Goal: Transaction & Acquisition: Download file/media

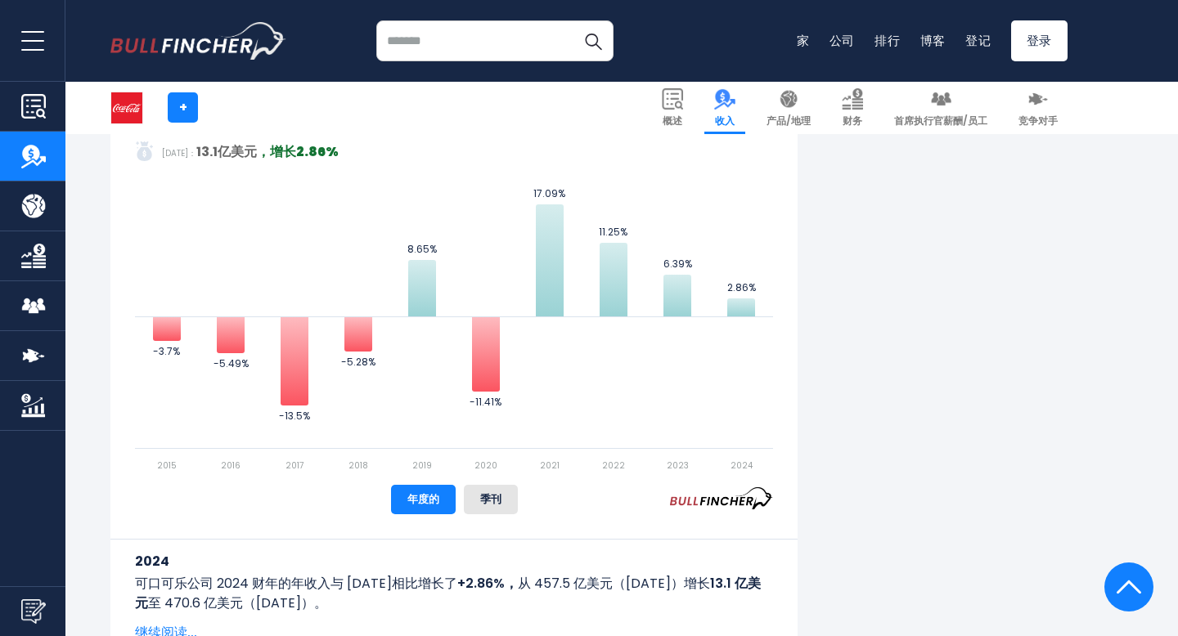
scroll to position [952, 0]
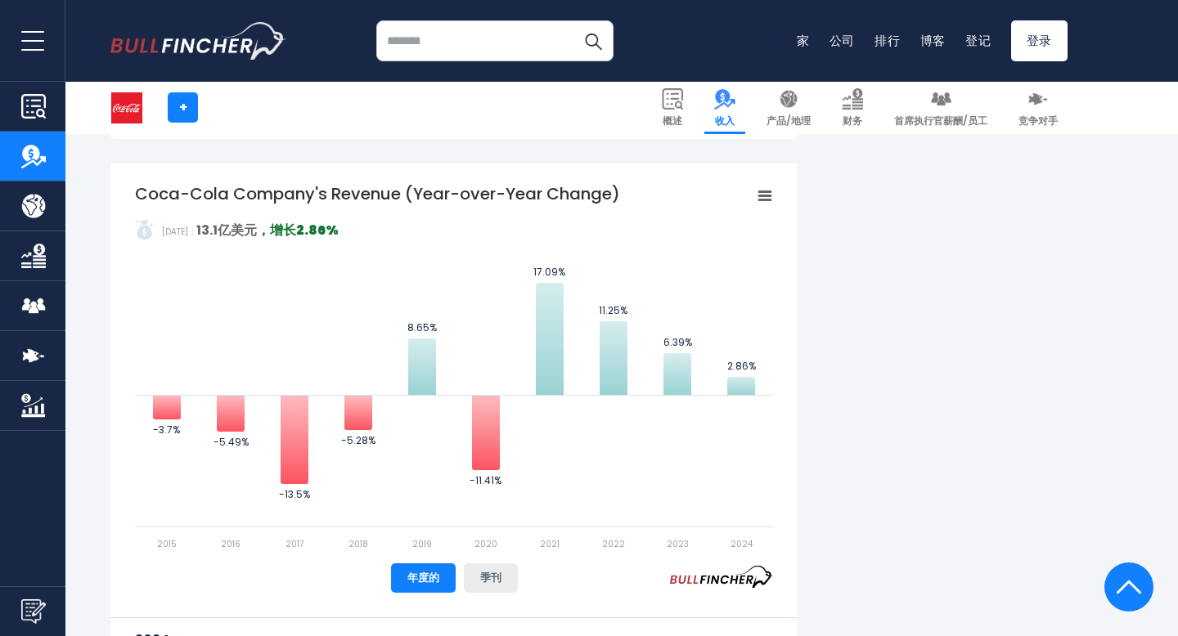
click at [489, 572] on font "季刊" at bounding box center [490, 578] width 21 height 16
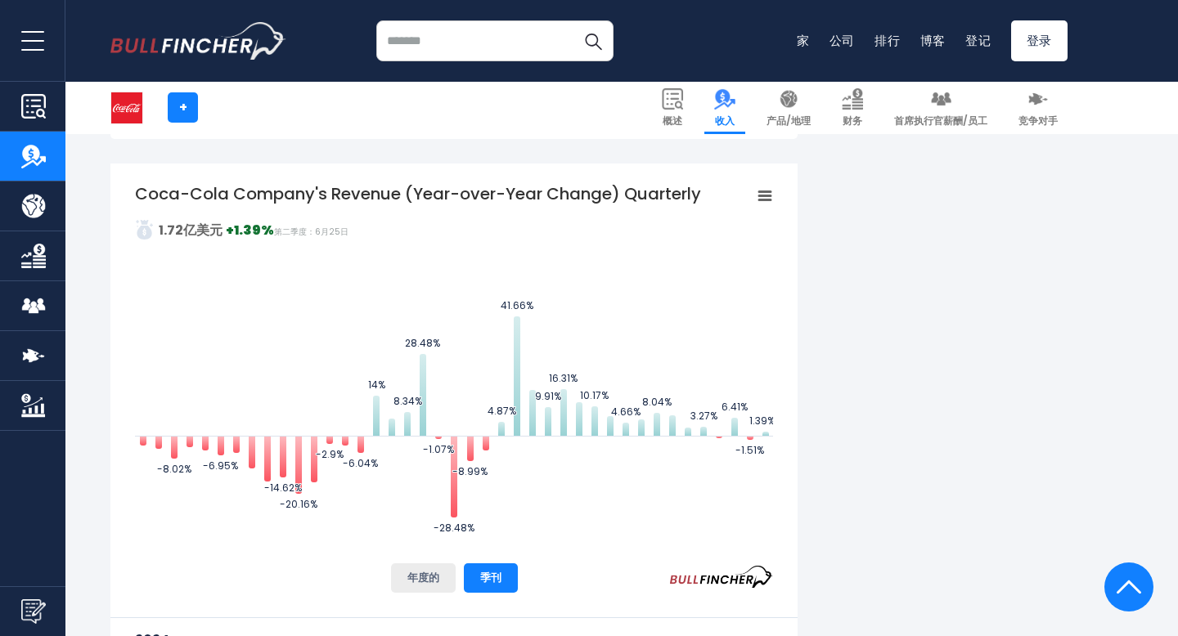
click at [428, 581] on font "年度的" at bounding box center [423, 578] width 32 height 16
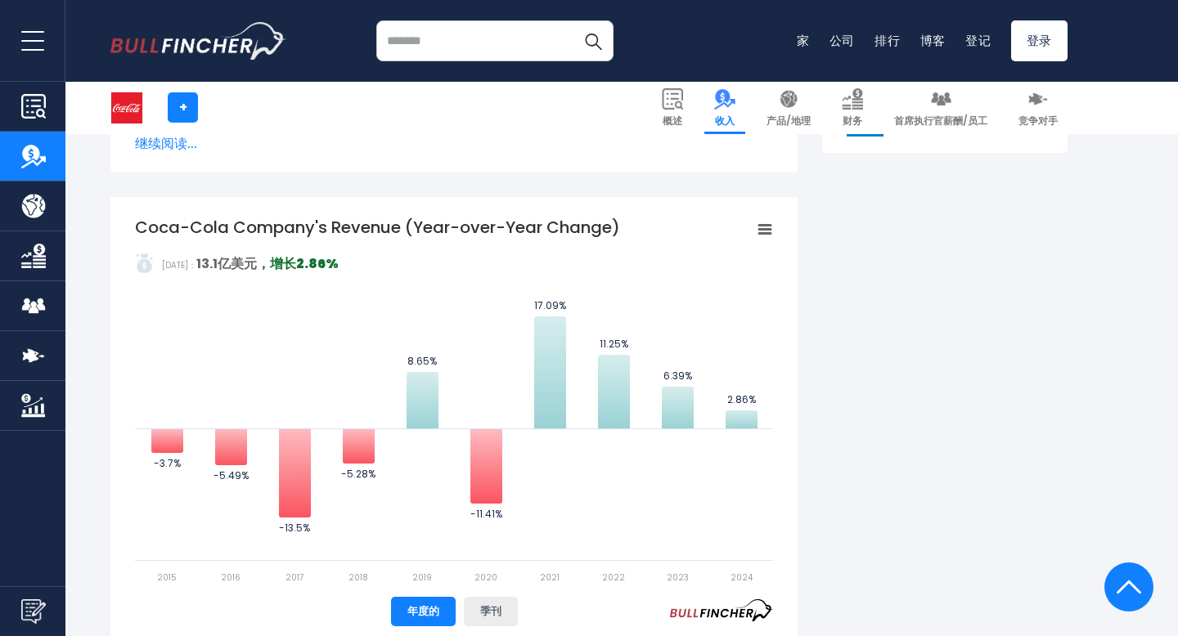
scroll to position [760, 0]
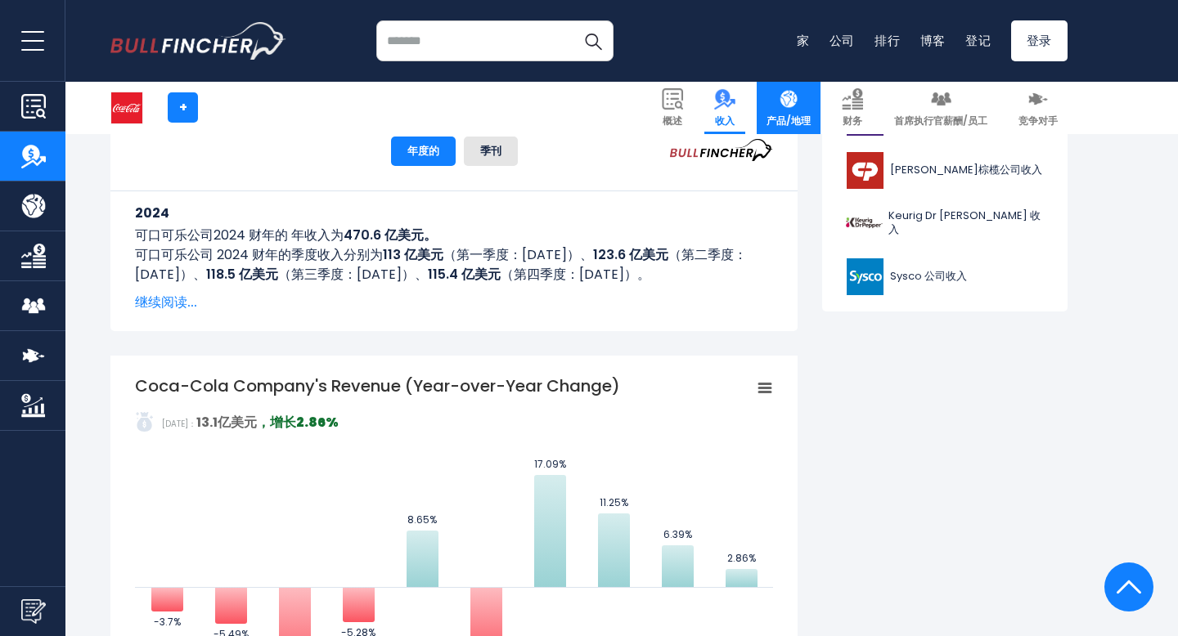
click at [781, 116] on font "产品/地理" at bounding box center [788, 121] width 44 height 14
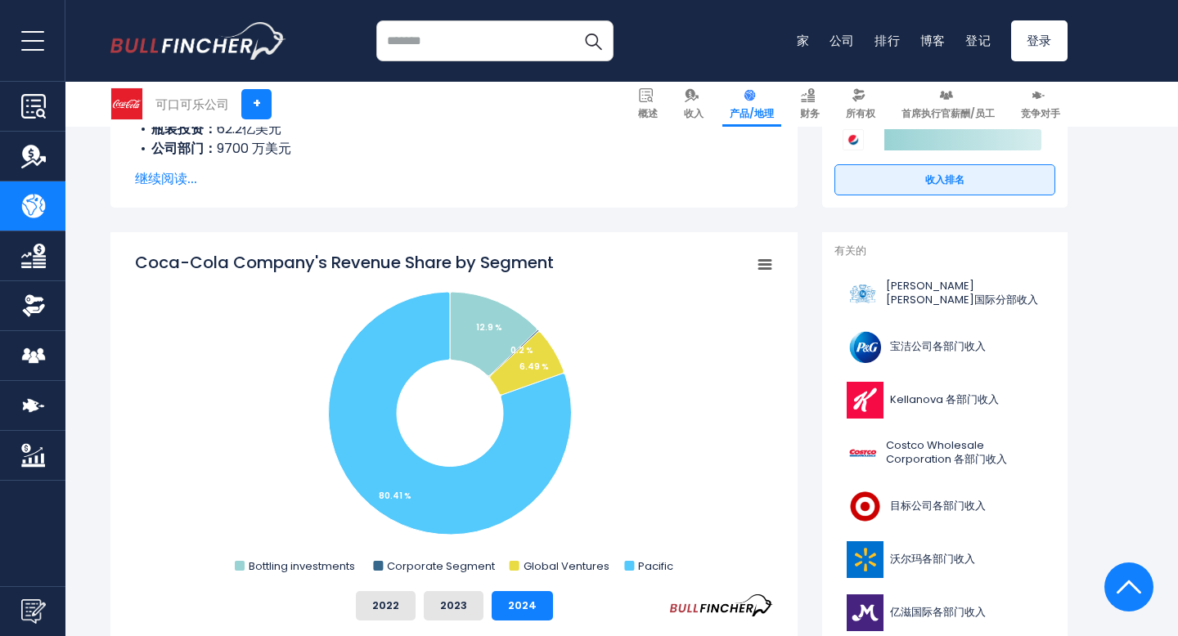
scroll to position [393, 0]
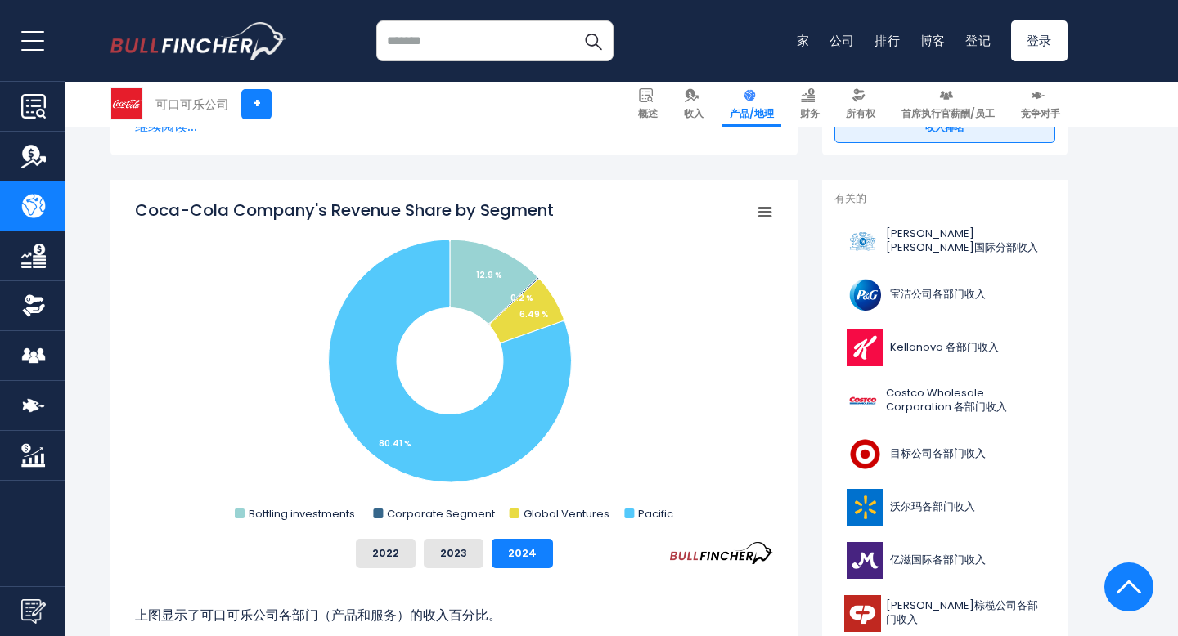
drag, startPoint x: 557, startPoint y: 209, endPoint x: 227, endPoint y: 177, distance: 331.1
drag, startPoint x: 125, startPoint y: 194, endPoint x: 676, endPoint y: 205, distance: 550.5
click at [676, 205] on div "可口可乐公司各部门收入份额 Created with Highcharts 12.1.2 Chart context menu Coca-Cola Compa…" at bounding box center [453, 453] width 687 height 547
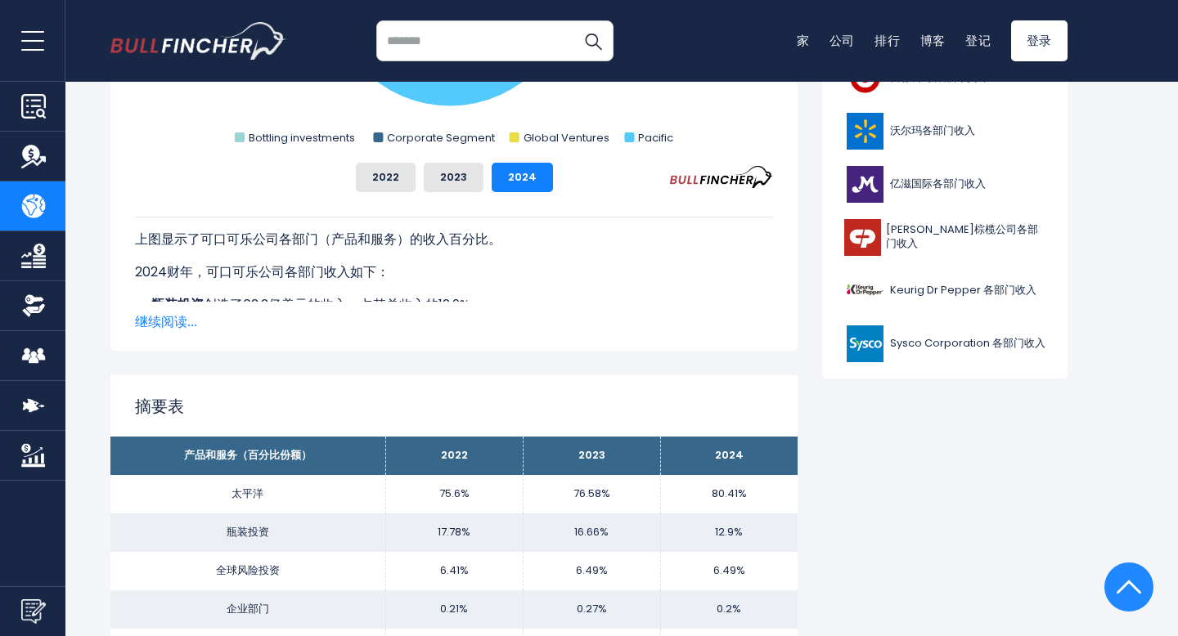
scroll to position [0, 0]
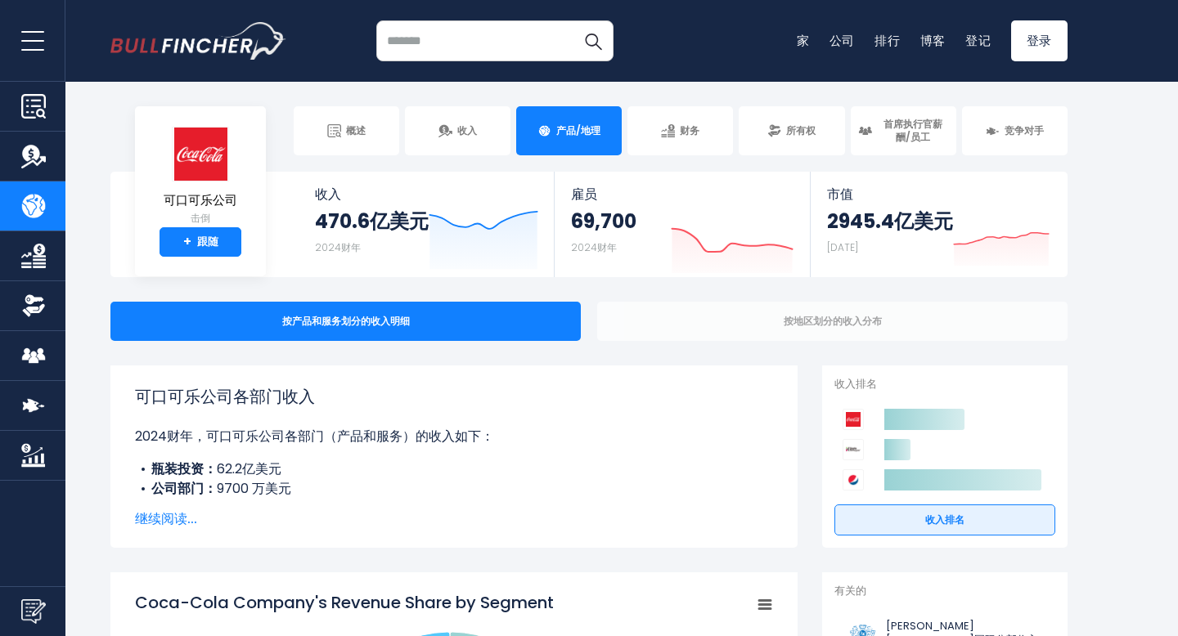
click at [778, 322] on div "按地区划分的收入分布" at bounding box center [832, 321] width 470 height 39
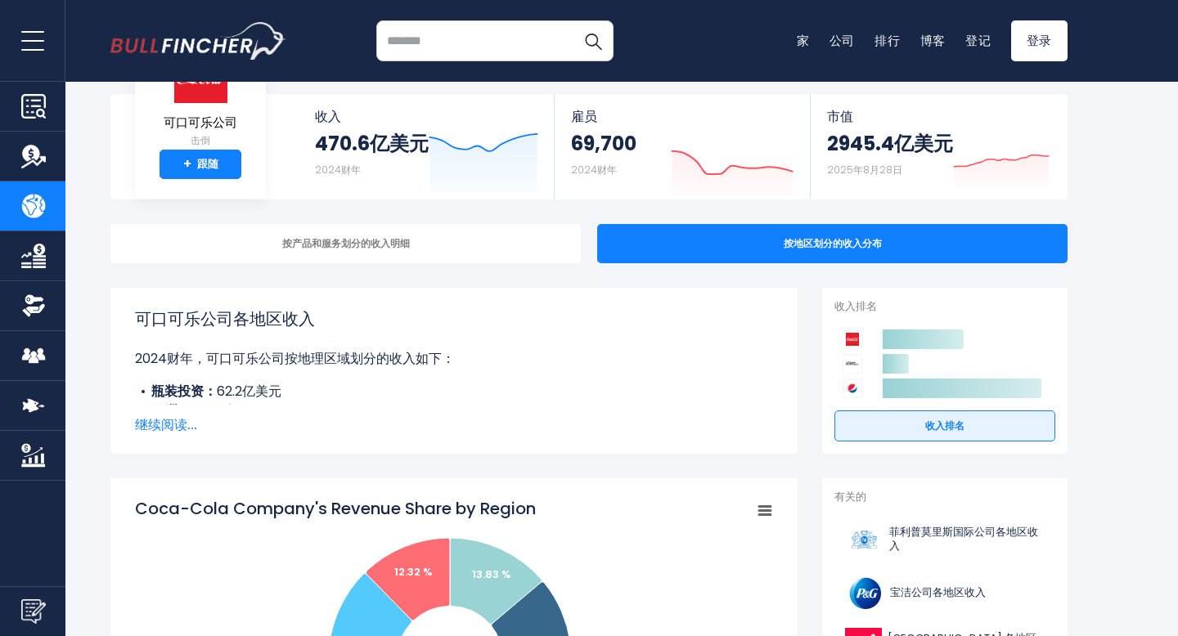
scroll to position [71, 0]
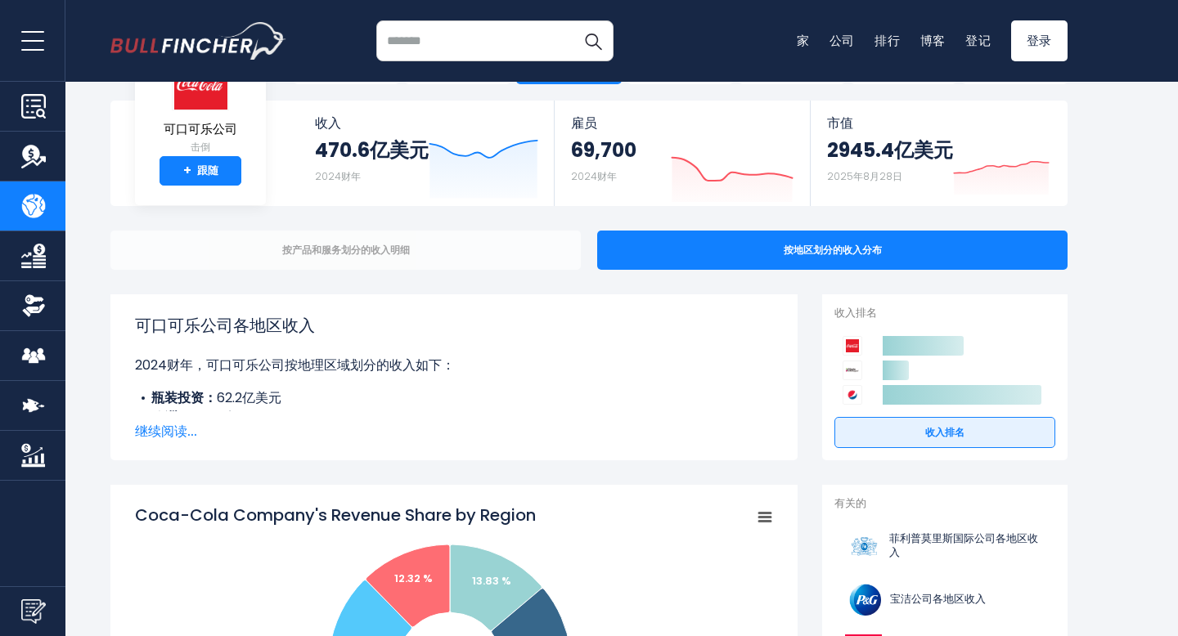
click at [487, 253] on div "按产品和服务划分的收入明细" at bounding box center [345, 250] width 470 height 39
click at [492, 246] on div "按产品和服务划分的收入明细" at bounding box center [345, 250] width 470 height 39
click at [368, 256] on font "按产品和服务划分的收入明细" at bounding box center [346, 250] width 128 height 14
click at [371, 249] on font "按产品和服务划分的收入明细" at bounding box center [346, 250] width 128 height 14
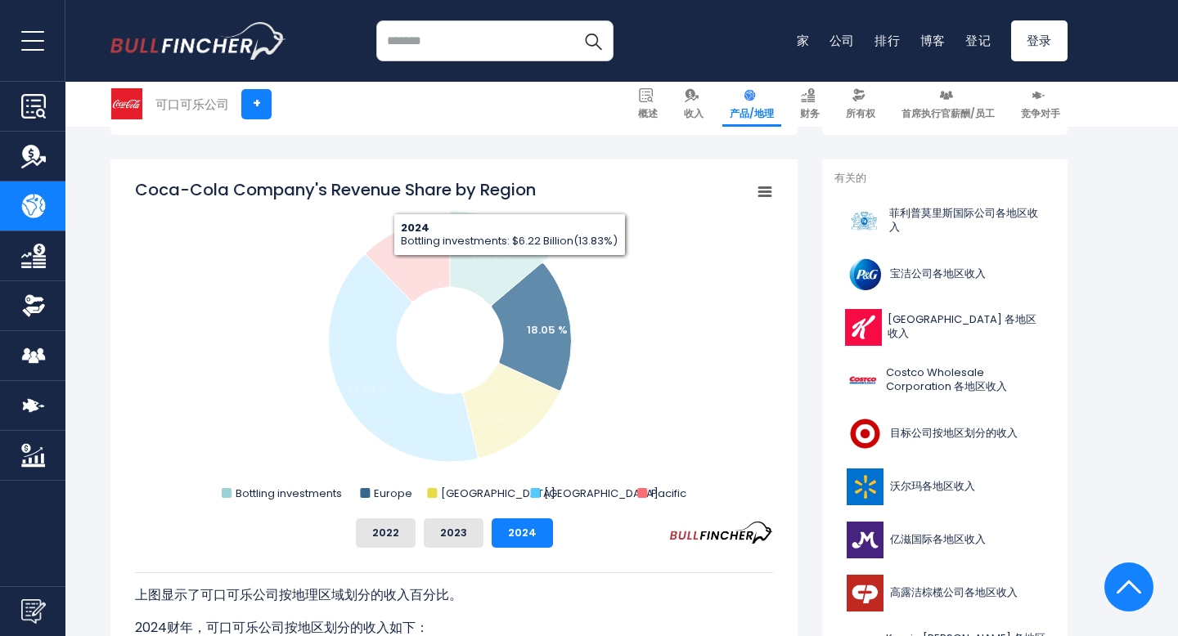
scroll to position [0, 0]
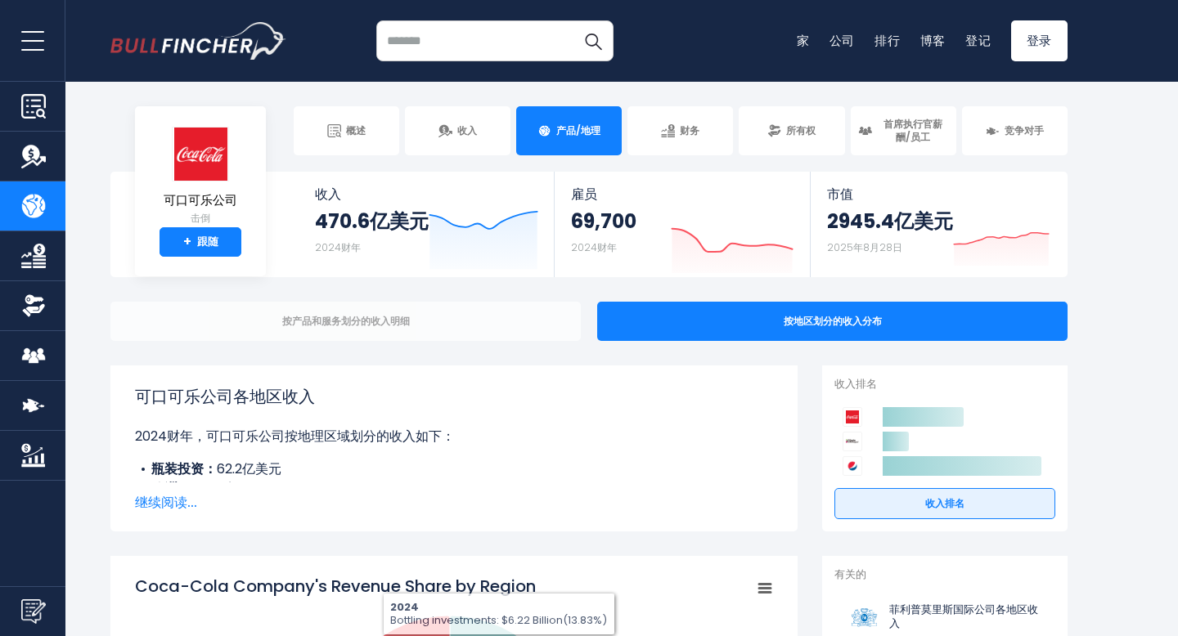
click at [428, 326] on div "按产品和服务划分的收入明细" at bounding box center [345, 321] width 470 height 39
click at [309, 309] on div "按产品和服务划分的收入明细" at bounding box center [345, 321] width 470 height 39
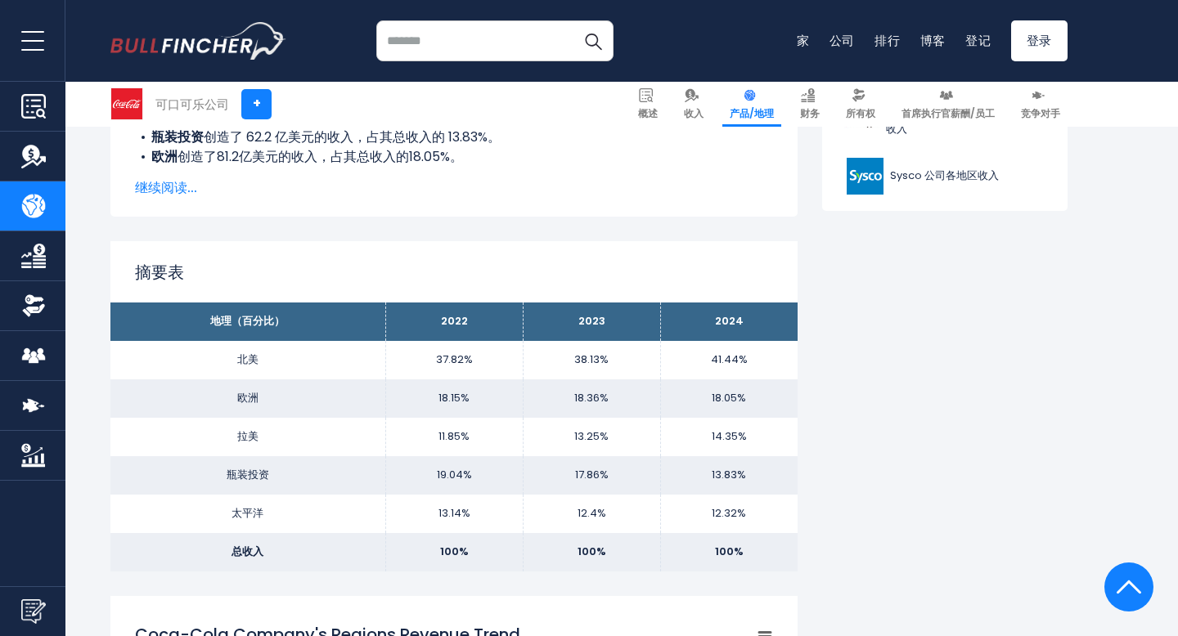
scroll to position [923, 0]
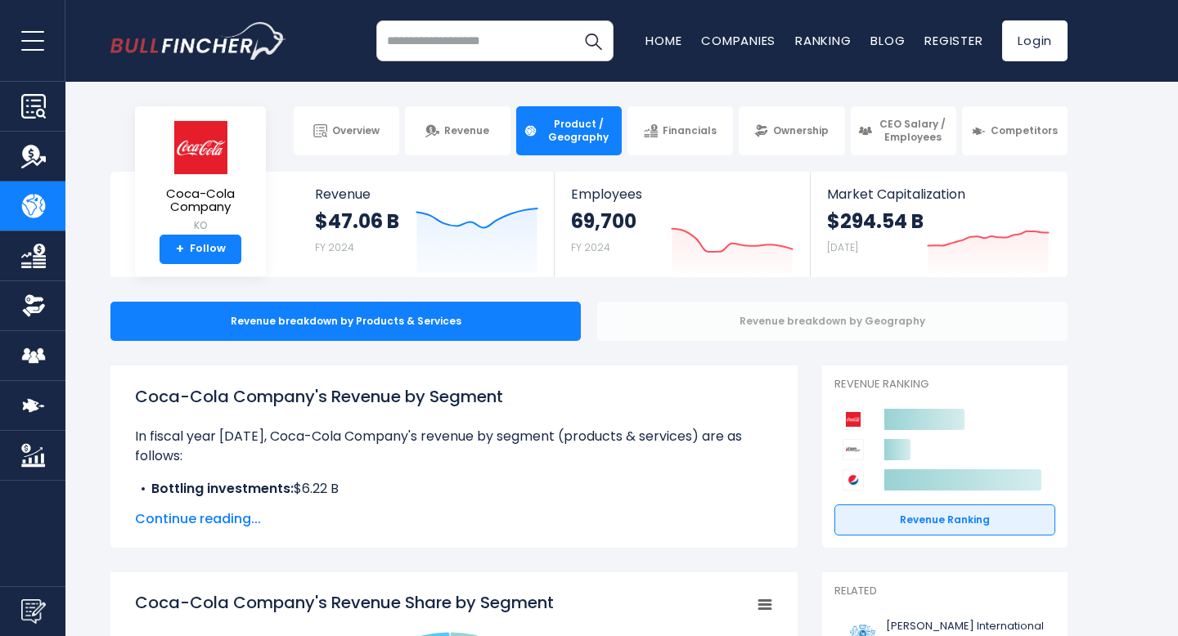
click at [734, 321] on div "Revenue breakdown by Geography" at bounding box center [832, 321] width 470 height 39
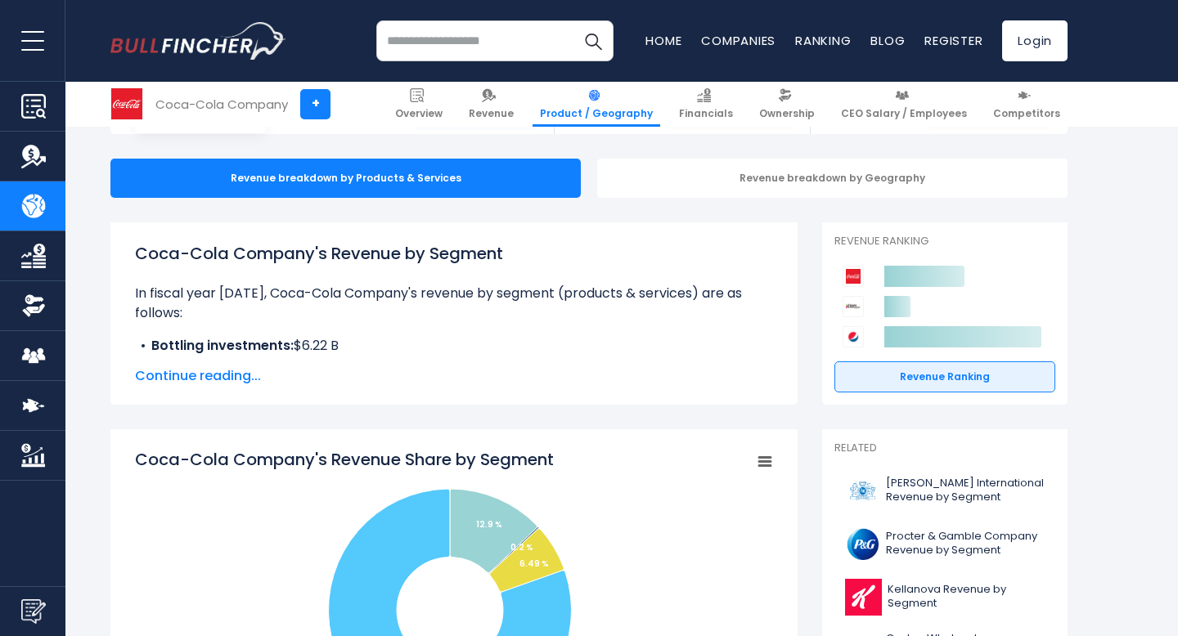
scroll to position [140, 0]
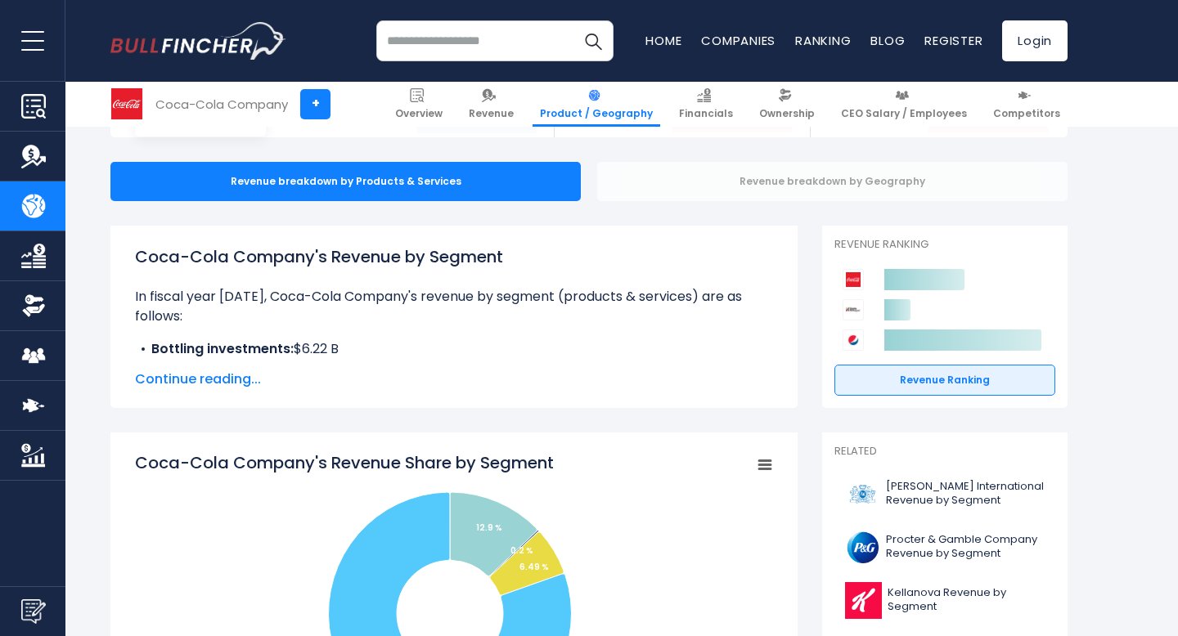
click at [744, 178] on div "Revenue breakdown by Geography" at bounding box center [832, 181] width 470 height 39
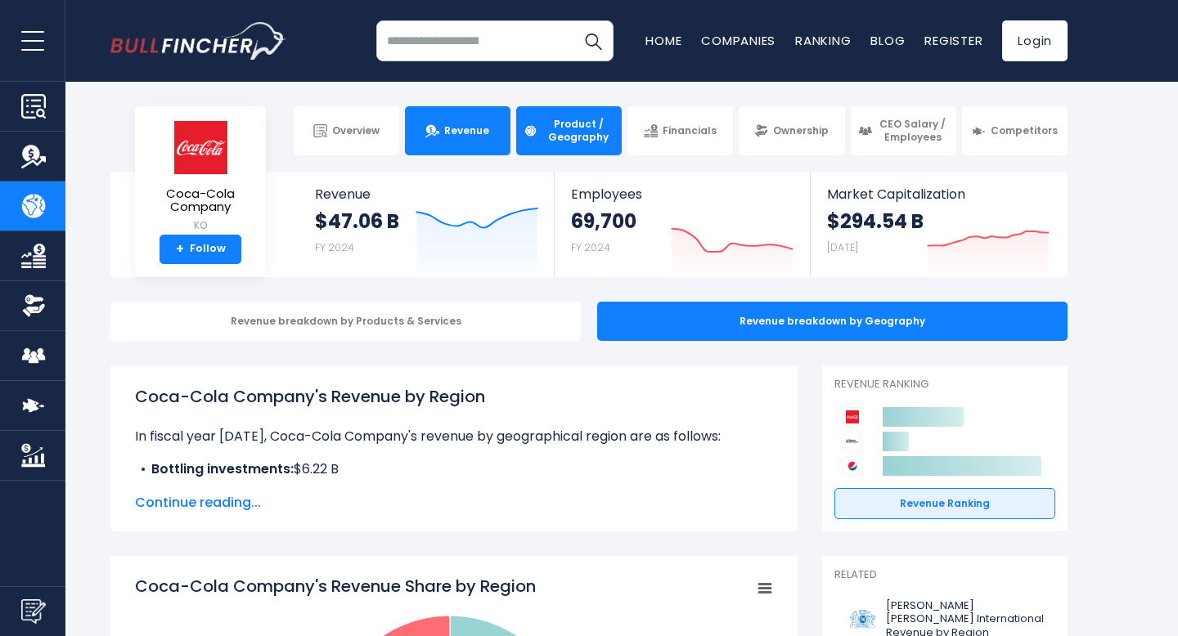
click at [450, 134] on span "Revenue" at bounding box center [466, 130] width 45 height 13
click at [470, 121] on link "Revenue" at bounding box center [458, 130] width 106 height 49
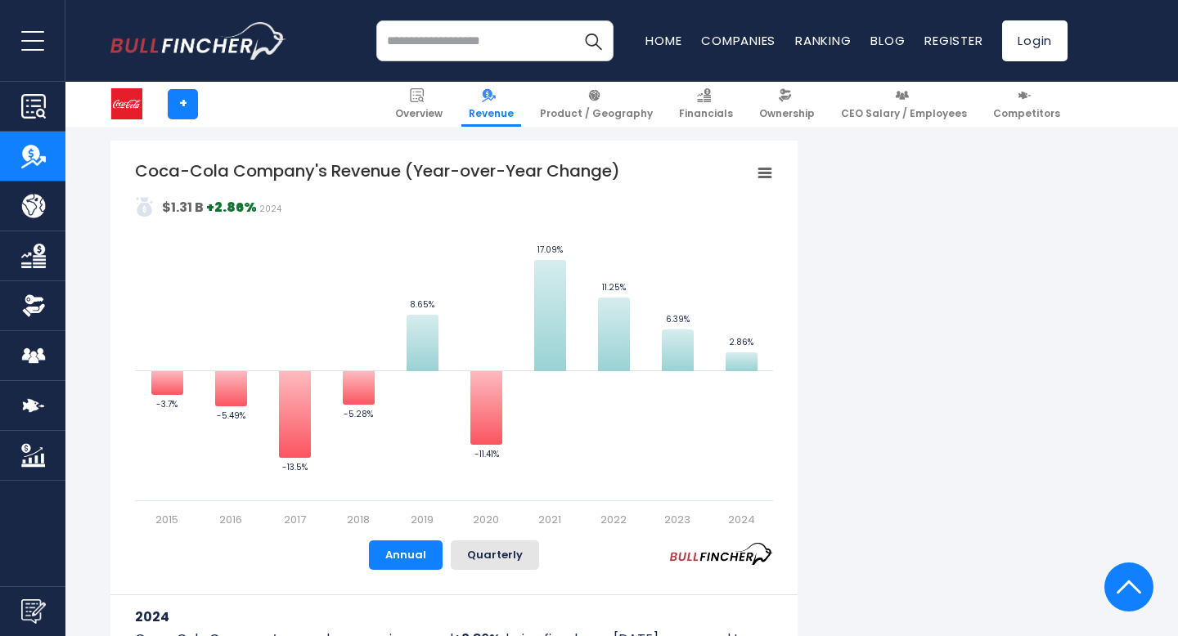
scroll to position [978, 0]
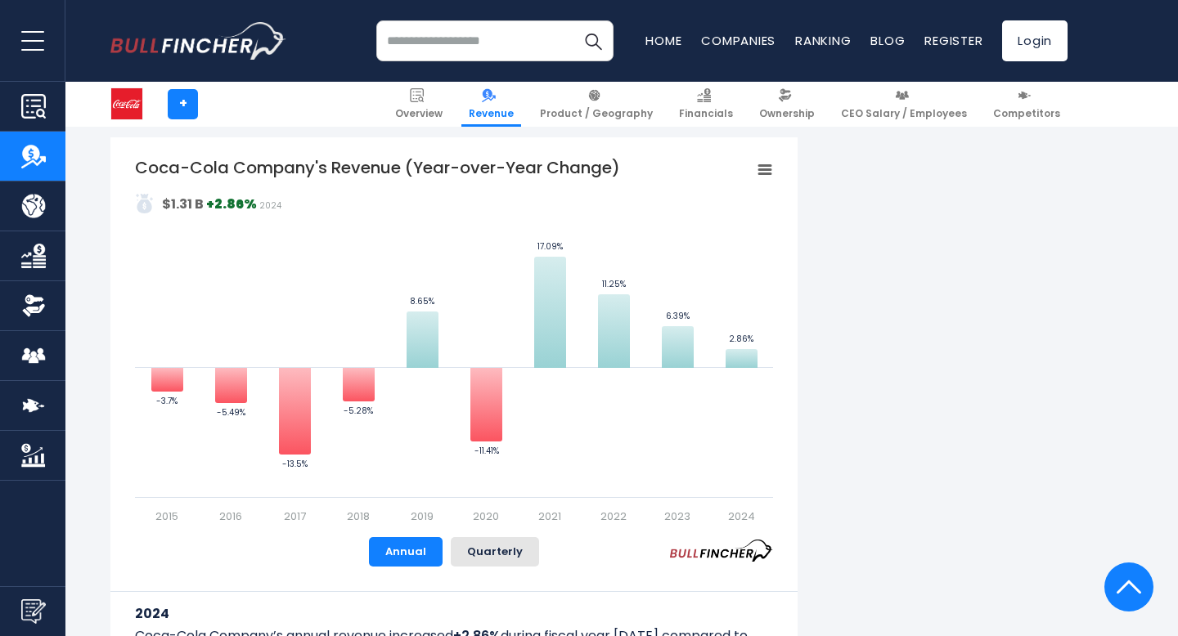
click at [769, 168] on rect "Coca-Cola Company's Revenue (Year-over-Year Change)" at bounding box center [764, 170] width 23 height 23
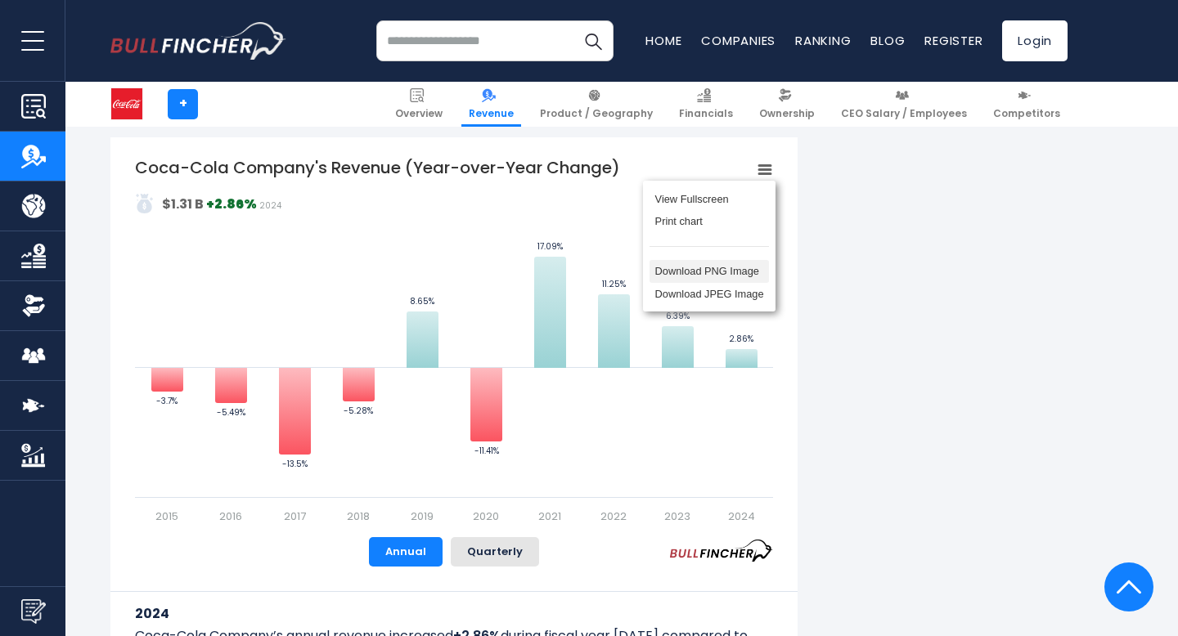
click at [740, 273] on li "Download PNG Image" at bounding box center [708, 271] width 119 height 23
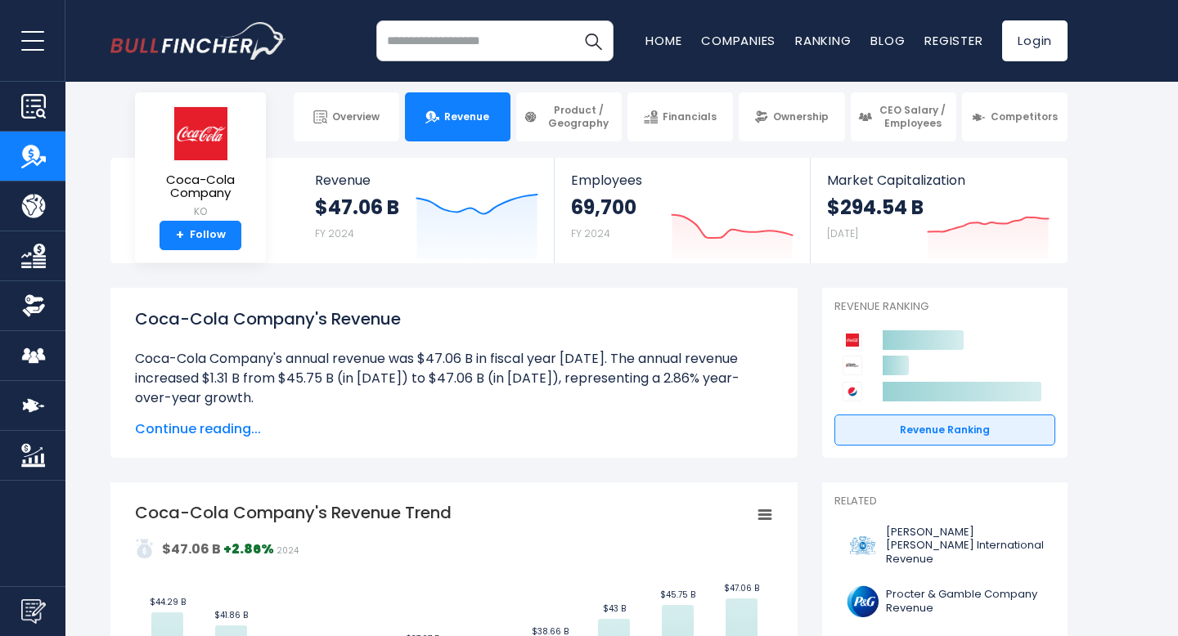
scroll to position [0, 0]
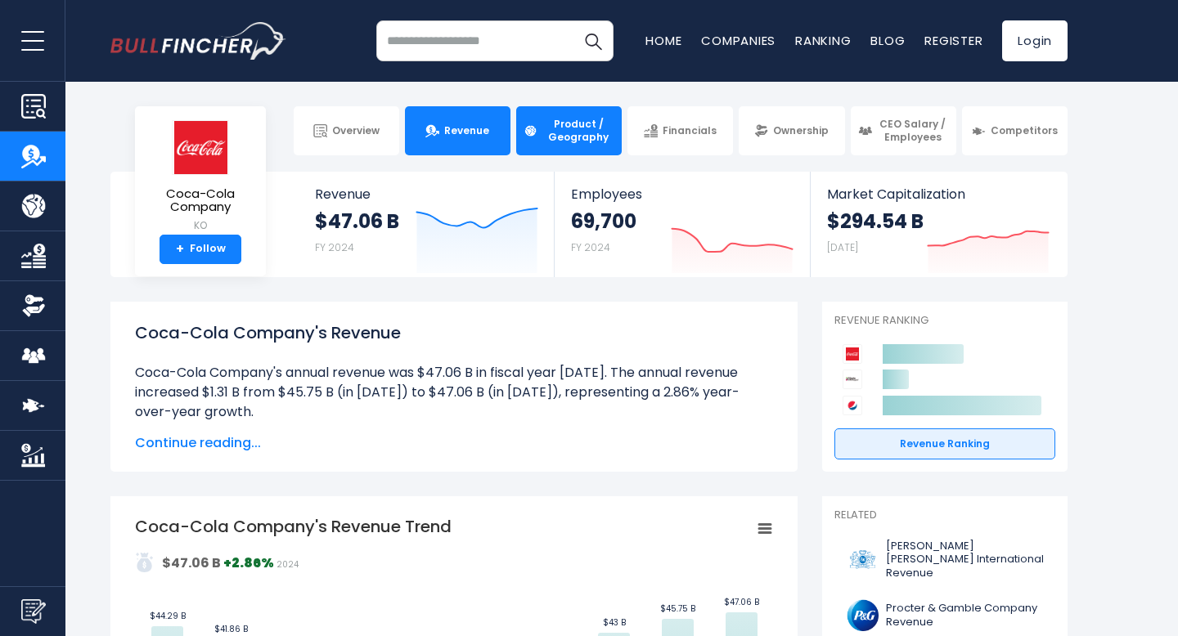
click at [578, 132] on span "Product / Geography" at bounding box center [578, 130] width 72 height 25
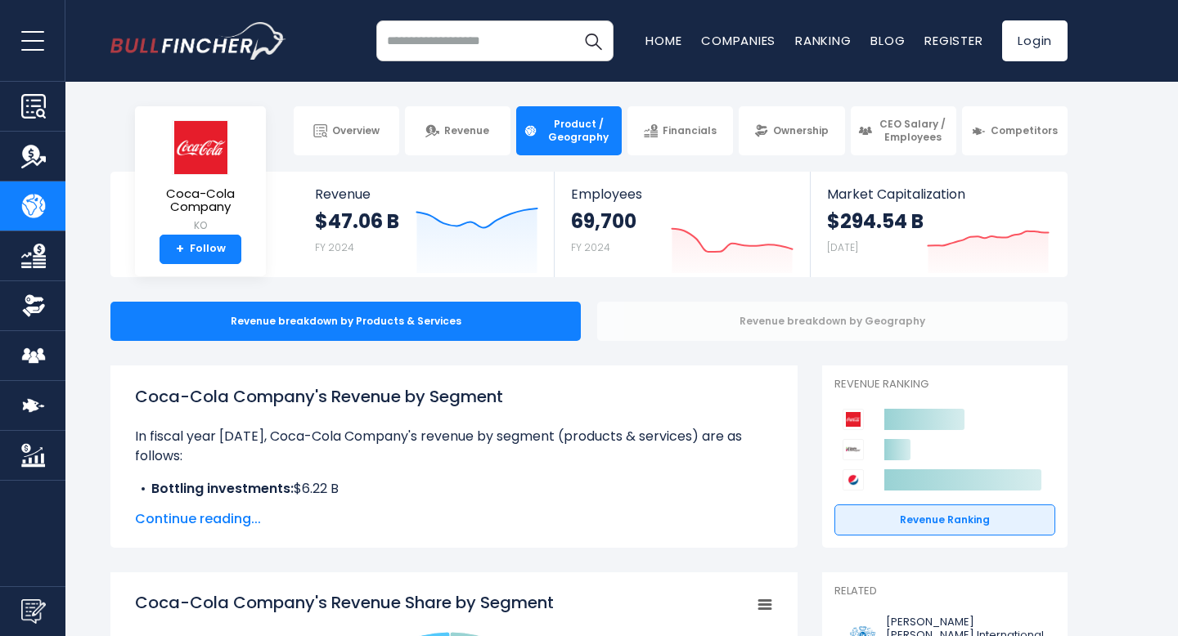
click at [724, 319] on div "Revenue breakdown by Geography" at bounding box center [832, 321] width 470 height 39
click at [807, 324] on div "Revenue breakdown by Geography" at bounding box center [832, 321] width 470 height 39
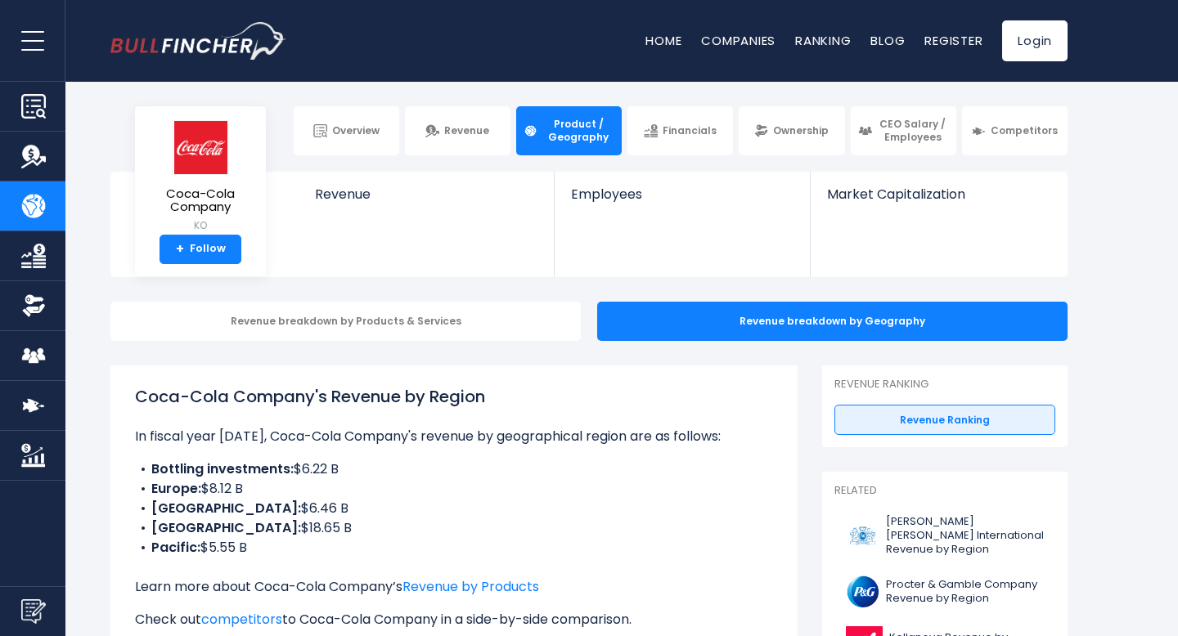
click at [809, 317] on div "Revenue breakdown by Geography" at bounding box center [832, 321] width 470 height 39
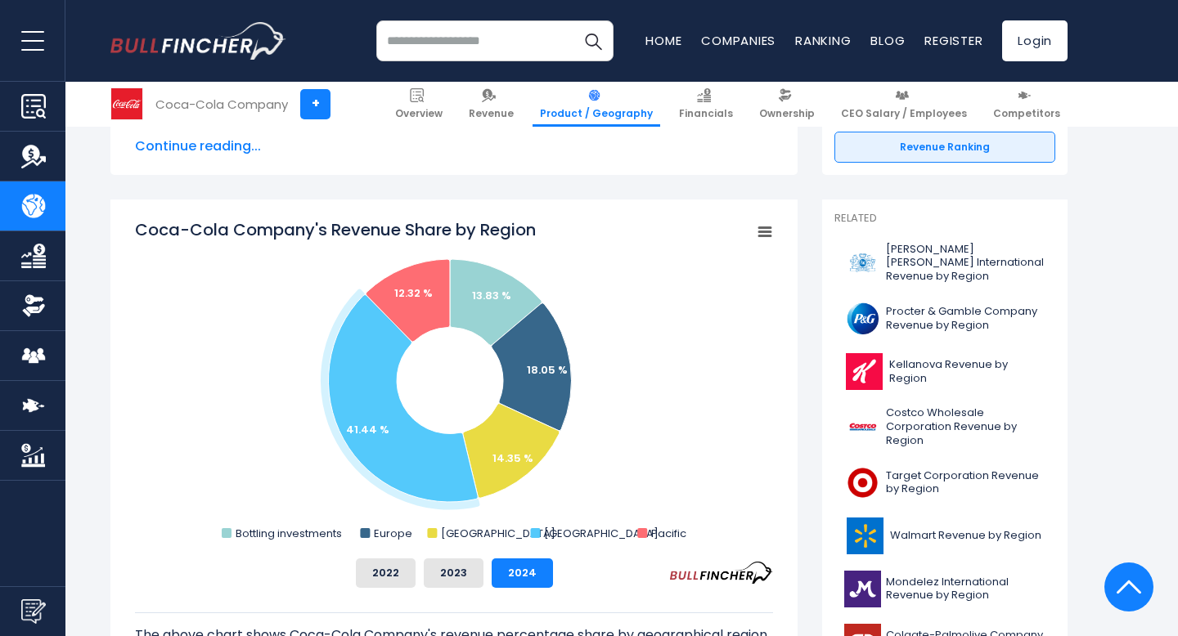
scroll to position [355, 0]
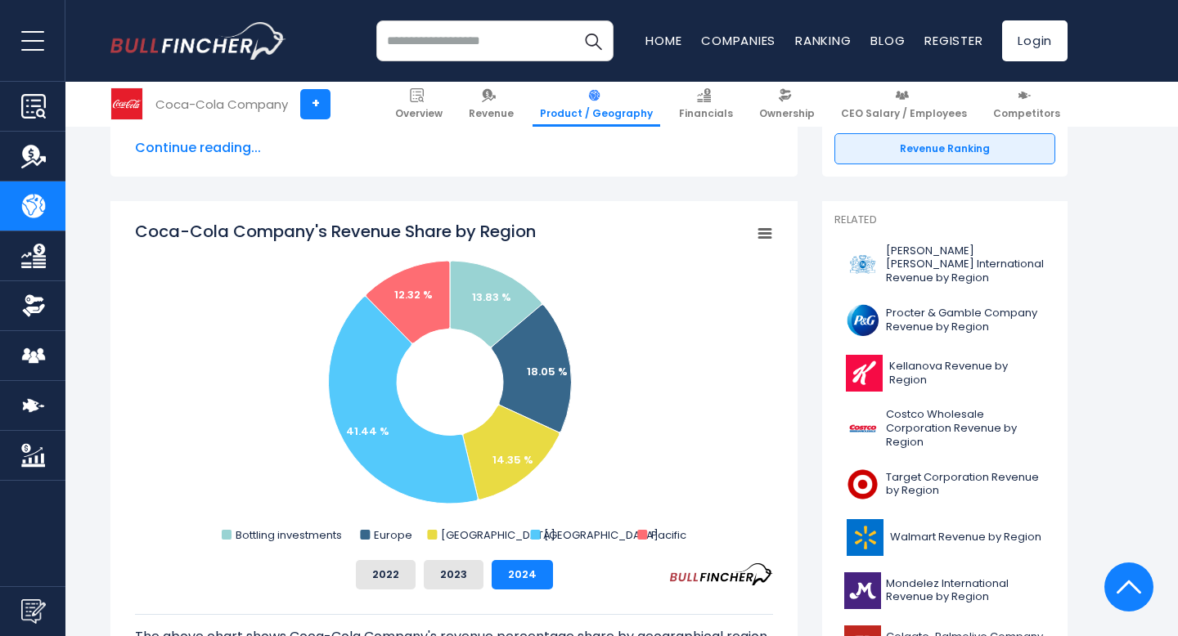
click at [768, 230] on icon "Coca-Cola Company's Revenue Share by Region" at bounding box center [764, 234] width 11 height 8
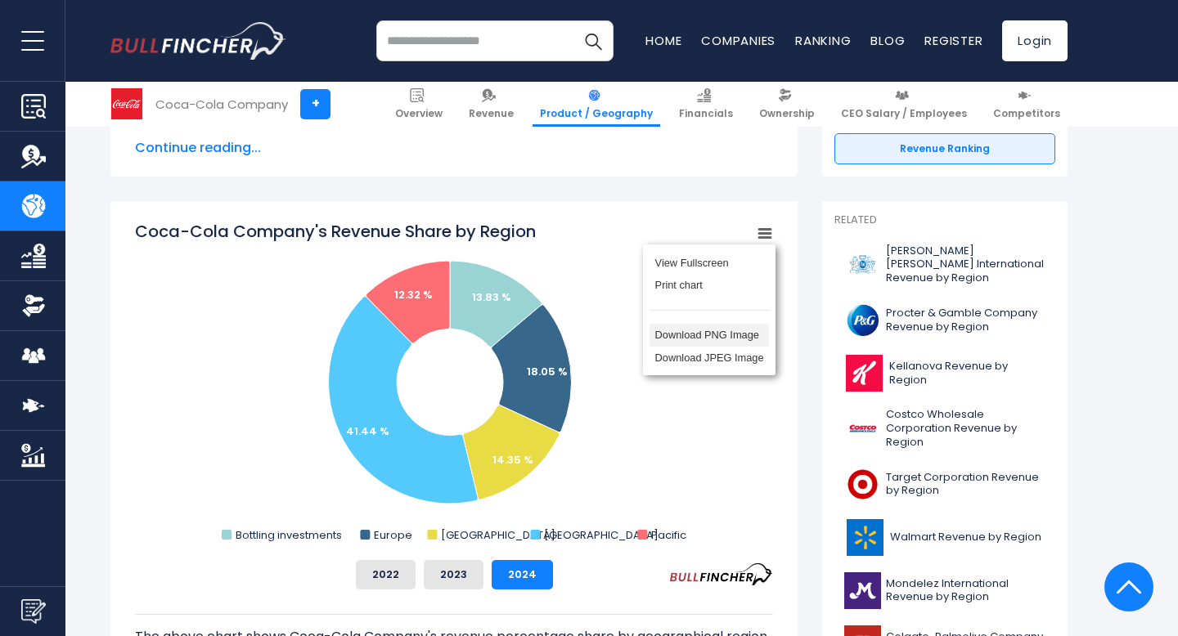
click at [721, 339] on li "Download PNG Image" at bounding box center [708, 335] width 119 height 23
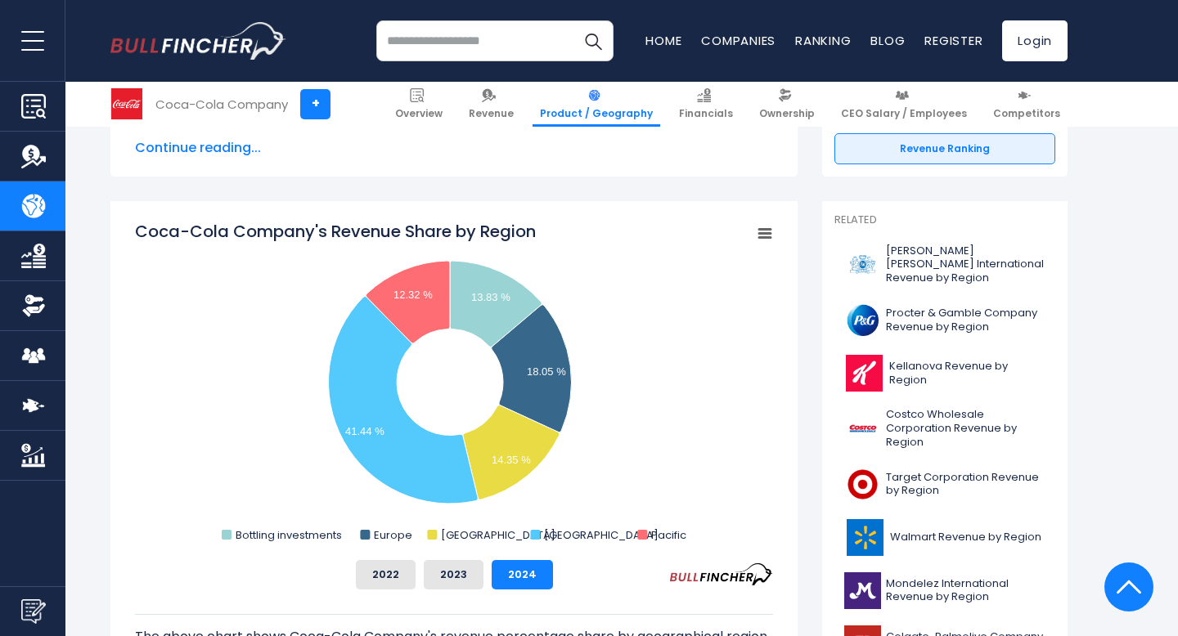
scroll to position [0, 0]
